Goal: Information Seeking & Learning: Learn about a topic

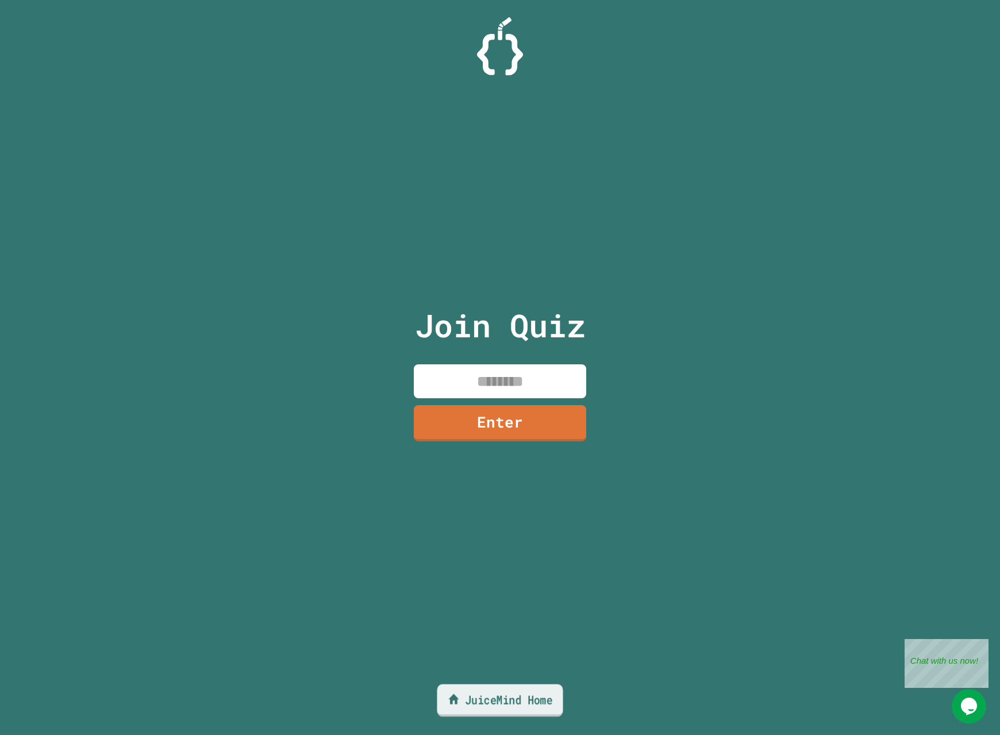
click at [515, 697] on link "JuiceMind Home" at bounding box center [500, 701] width 126 height 33
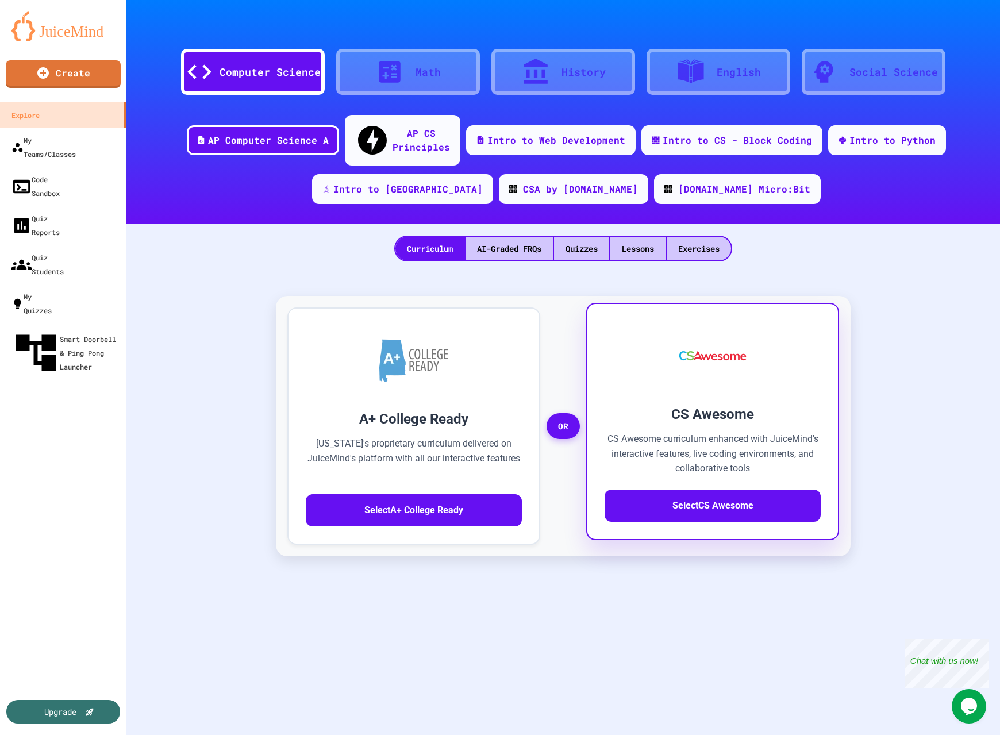
click at [675, 451] on p "CS Awesome curriculum enhanced with JuiceMind's interactive features, live codi…" at bounding box center [713, 454] width 216 height 44
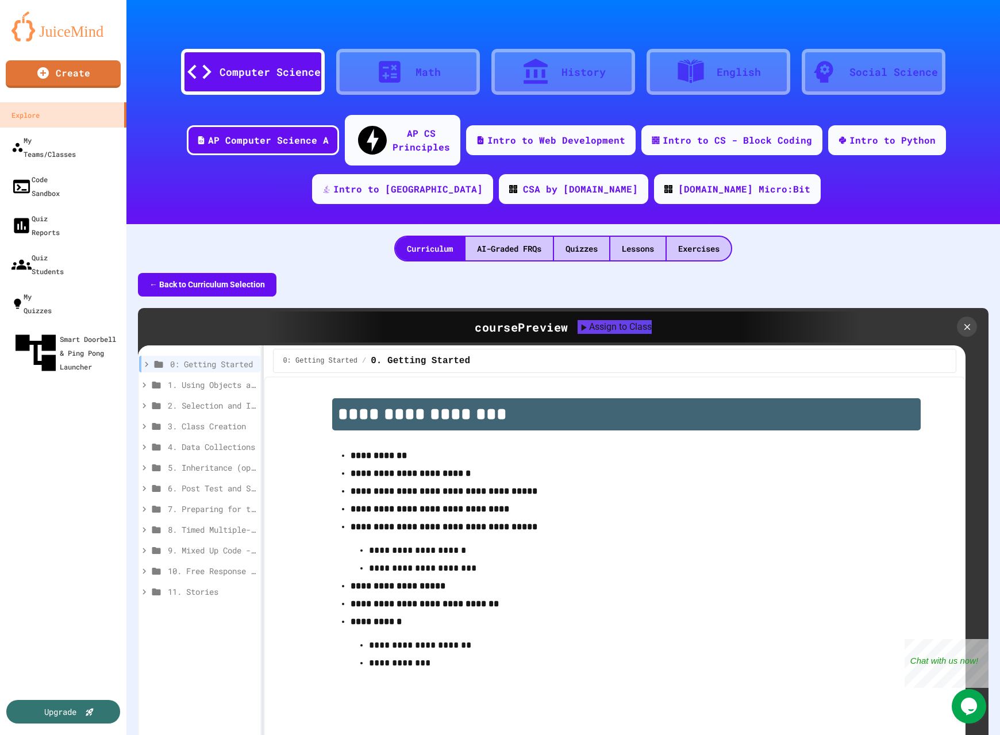
click at [380, 469] on strong "**********" at bounding box center [411, 473] width 120 height 9
click at [380, 448] on p "**********" at bounding box center [627, 455] width 552 height 15
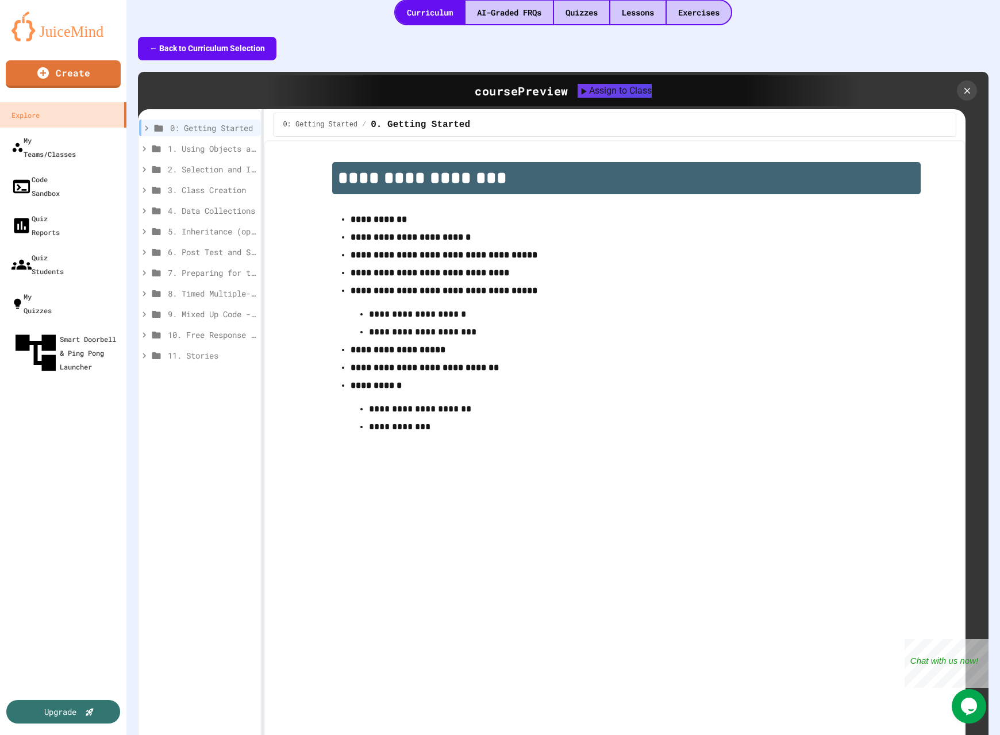
scroll to position [116, 0]
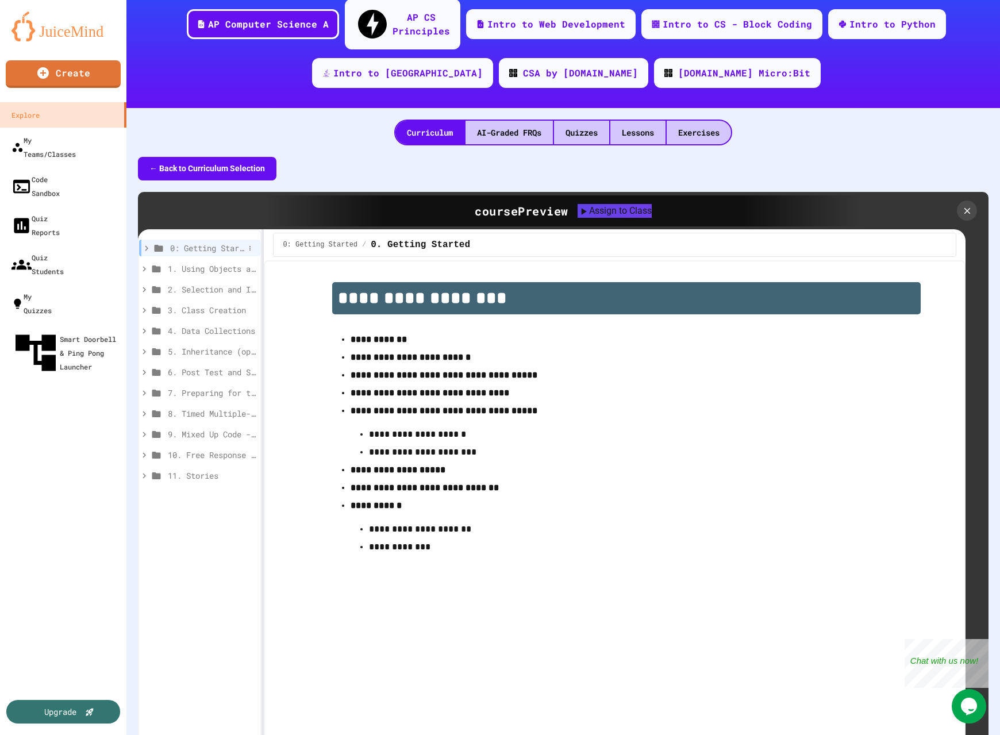
click at [145, 243] on icon at bounding box center [146, 248] width 10 height 10
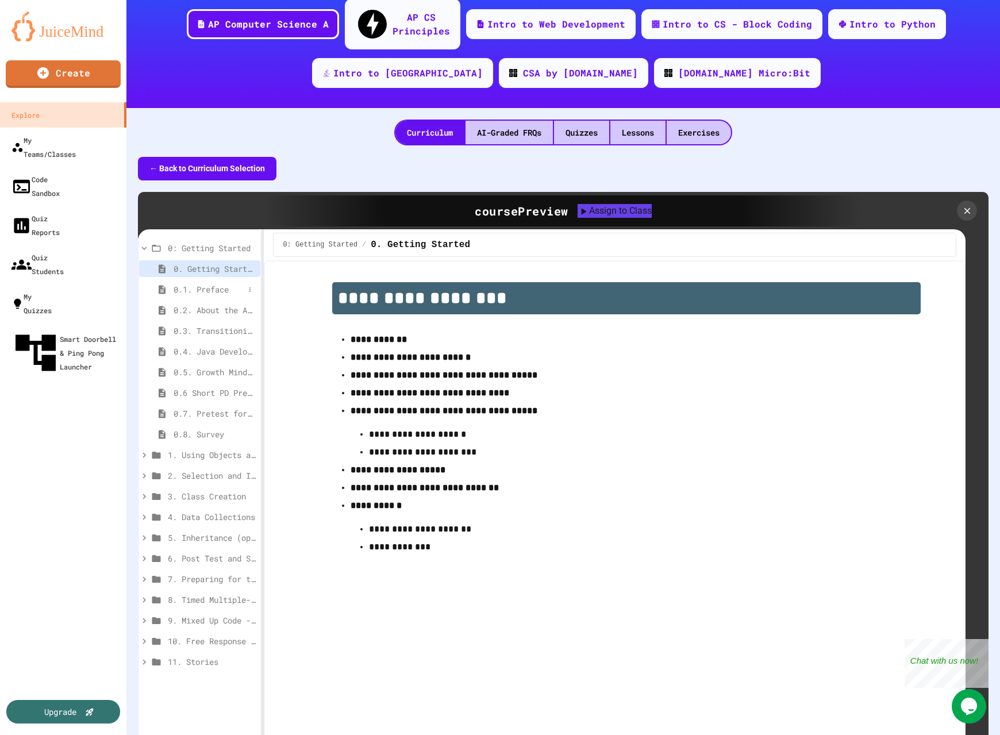
click at [195, 281] on div "0.1. Preface" at bounding box center [199, 289] width 121 height 17
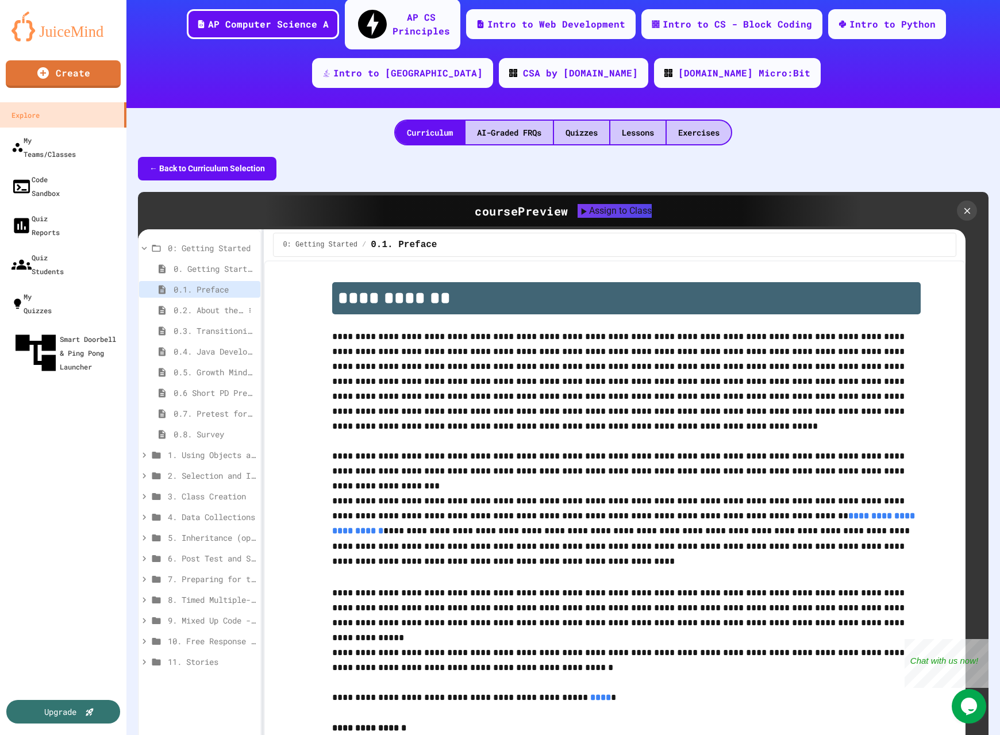
click at [218, 304] on span "0.2. About the AP CSA Exam" at bounding box center [209, 310] width 71 height 12
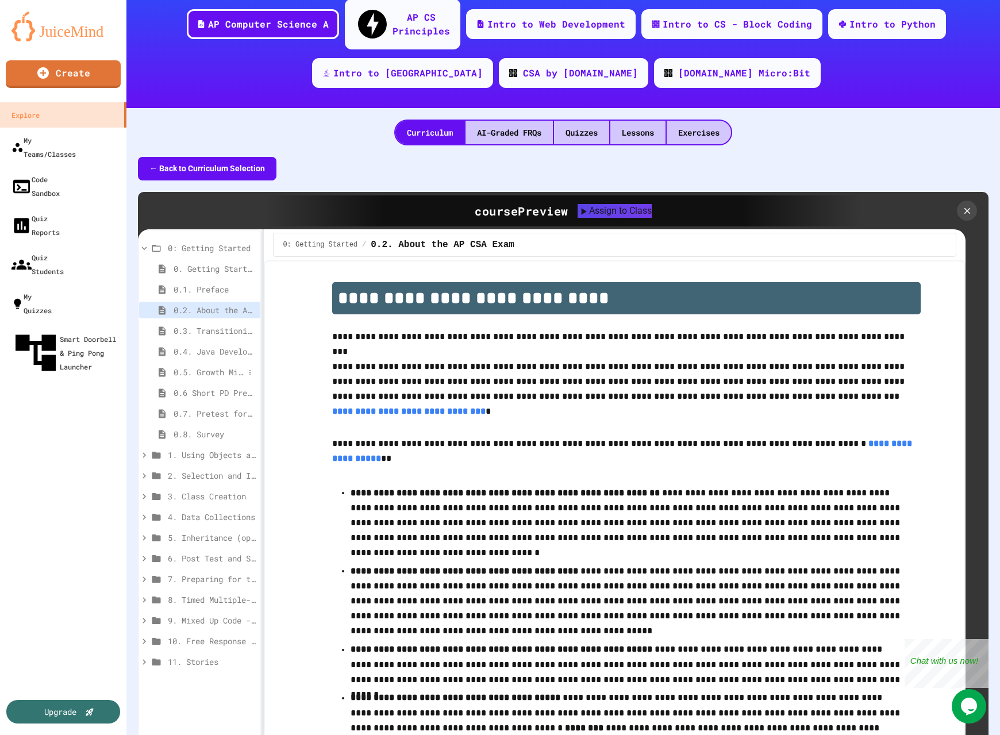
click at [222, 366] on span "0.5. Growth Mindset and Pair Programming" at bounding box center [209, 372] width 71 height 12
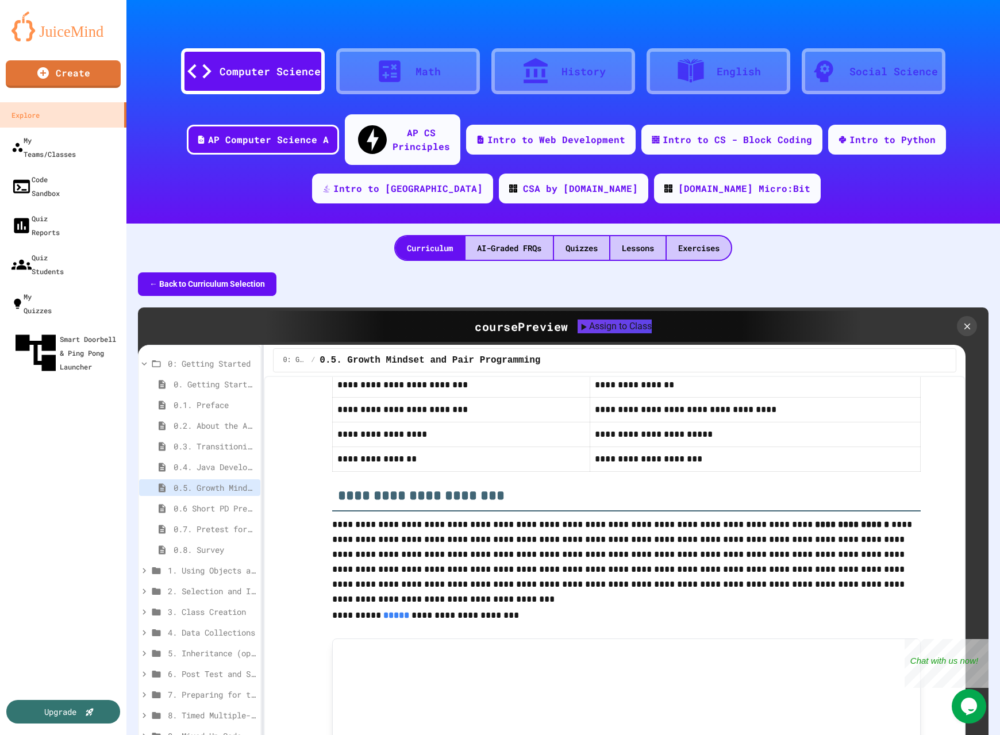
scroll to position [0, 0]
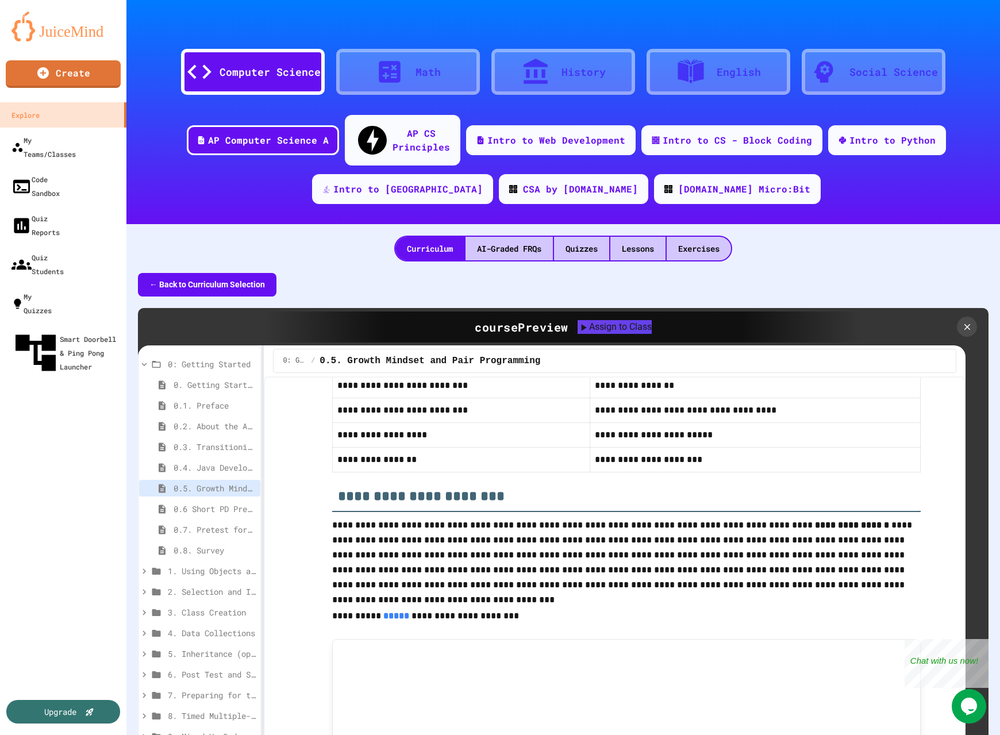
click at [372, 273] on div "← Back to Curriculum Selection" at bounding box center [563, 285] width 851 height 24
